Goal: Task Accomplishment & Management: Manage account settings

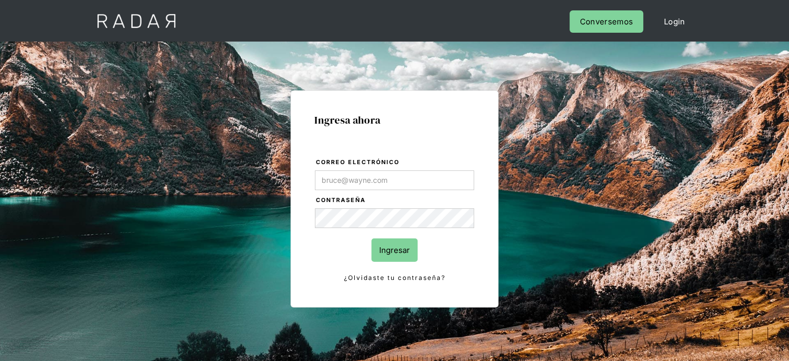
type input "[EMAIL_ADDRESS][PERSON_NAME][DOMAIN_NAME]"
click at [405, 255] on input "Ingresar" at bounding box center [395, 249] width 46 height 23
